Goal: Browse casually: Explore the website without a specific task or goal

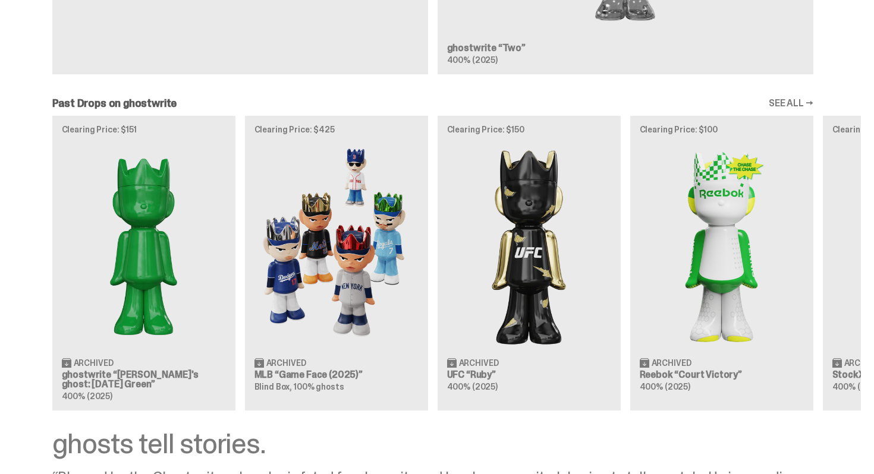
scroll to position [961, 0]
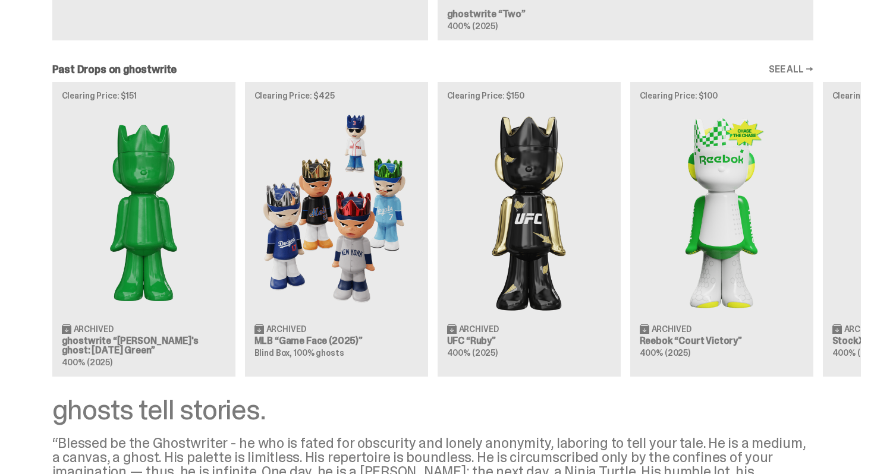
click at [797, 65] on link "SEE ALL →" at bounding box center [791, 70] width 45 height 10
